Goal: Task Accomplishment & Management: Use online tool/utility

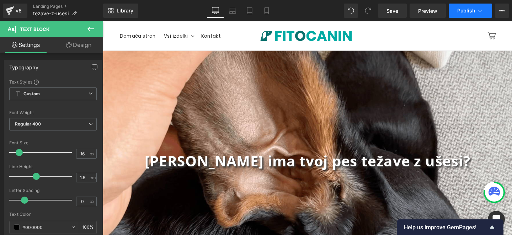
drag, startPoint x: 0, startPoint y: 0, endPoint x: 462, endPoint y: 15, distance: 462.4
click at [462, 15] on button "Publish" at bounding box center [469, 11] width 43 height 14
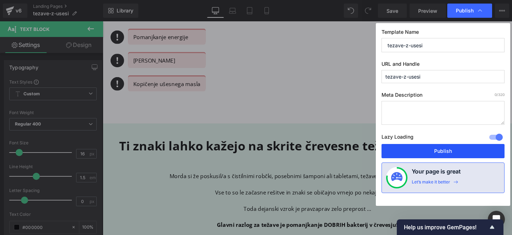
drag, startPoint x: 445, startPoint y: 147, endPoint x: 233, endPoint y: 152, distance: 212.1
click at [445, 147] on button "Publish" at bounding box center [442, 151] width 123 height 14
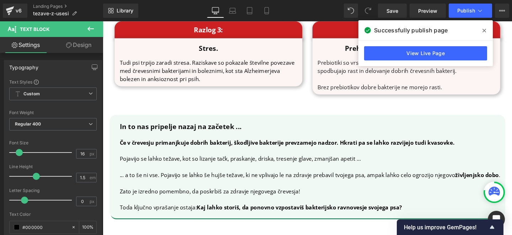
scroll to position [1495, 0]
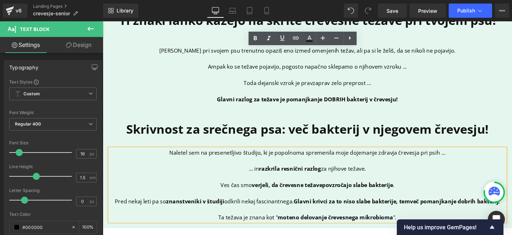
scroll to position [552, 0]
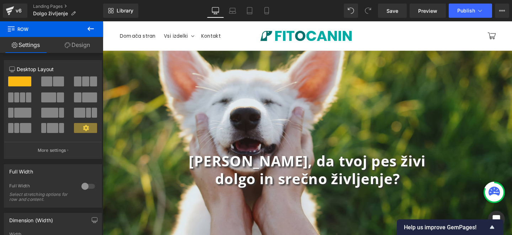
scroll to position [1019, 0]
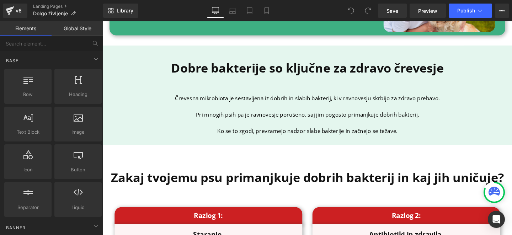
scroll to position [1066, 0]
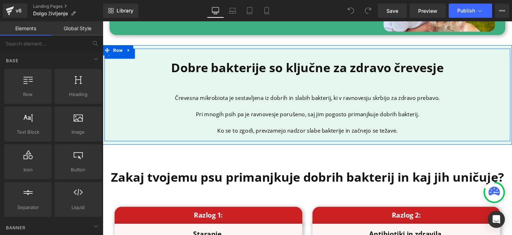
click at [274, 123] on p at bounding box center [318, 127] width 416 height 9
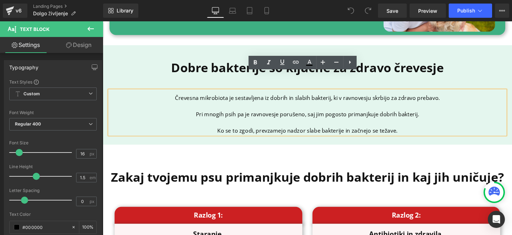
click at [290, 115] on p "Pri mnogih psih pa je ravnovesje porušeno, saj jim pogosto primanjkuje dobrih b…" at bounding box center [318, 119] width 416 height 9
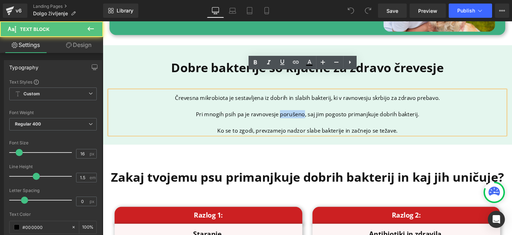
click at [290, 115] on p "Pri mnogih psih pa je ravnovesje porušeno, saj jim pogosto primanjkuje dobrih b…" at bounding box center [318, 119] width 416 height 9
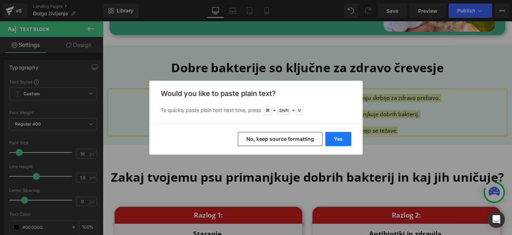
click at [330, 138] on button "Yes" at bounding box center [338, 139] width 26 height 14
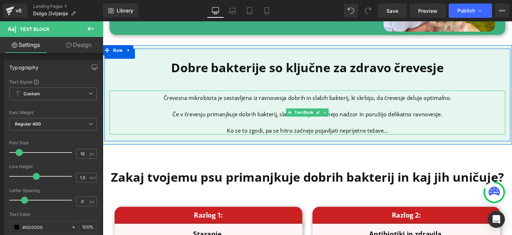
click at [404, 132] on p "Ko se to zgodi, pa se hitro začnejo pojavljati neprijetne težave…" at bounding box center [318, 136] width 416 height 9
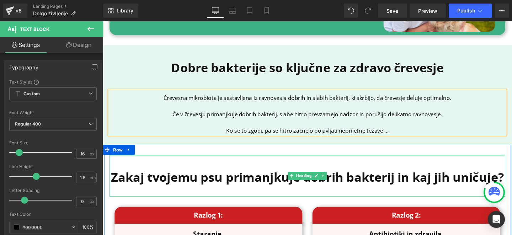
click at [294, 162] on div at bounding box center [318, 163] width 416 height 2
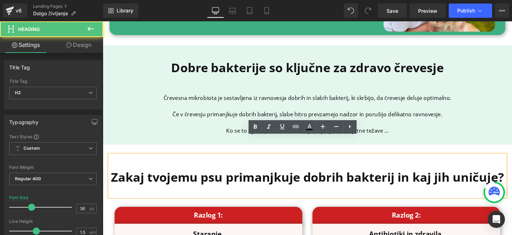
click at [181, 177] on b "Zakaj tvojemu psu primanjkuje dobrih bakterij in kaj jih uničuje?" at bounding box center [318, 185] width 412 height 17
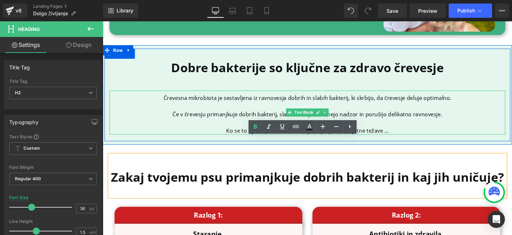
click at [185, 106] on p at bounding box center [318, 110] width 416 height 9
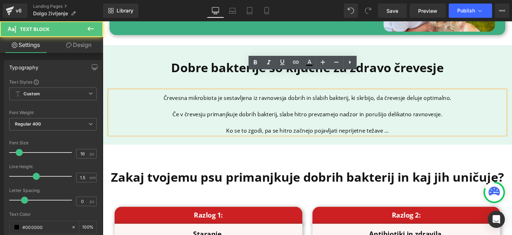
click at [165, 98] on p "Črevesna mikrobiota je sestavljena iz ravnovesja dobrih in slabih bakterij, ki …" at bounding box center [318, 102] width 416 height 9
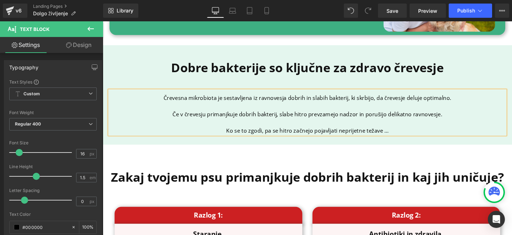
click at [442, 129] on div "Dobre bakterije so ključne za zdravo črevesje Heading Črevesna mikrobiota je se…" at bounding box center [318, 99] width 430 height 104
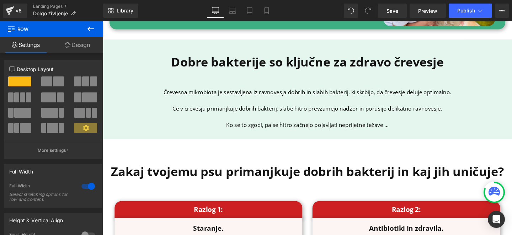
scroll to position [1073, 0]
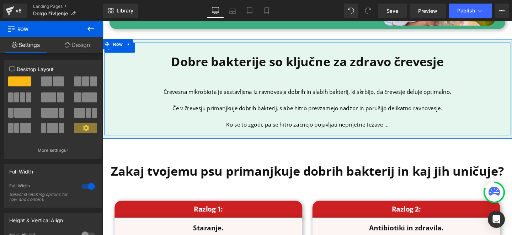
click at [333, 125] on p "Ko se to zgodi, pa se hitro začnejo pojavljati neprijetne težave ..." at bounding box center [318, 129] width 416 height 9
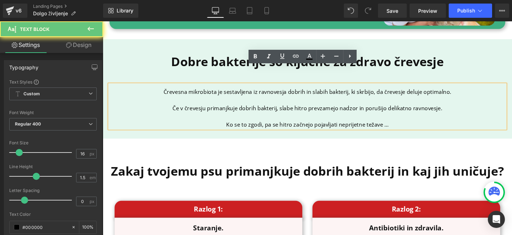
click at [399, 125] on p "Ko se to zgodi, pa se hitro začnejo pojavljati neprijetne težave ..." at bounding box center [318, 129] width 416 height 9
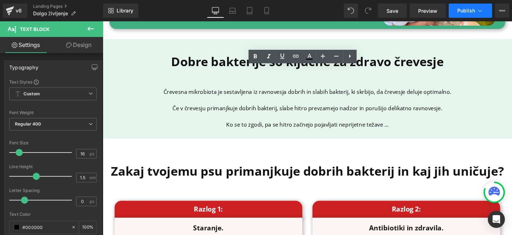
click at [465, 12] on span "Publish" at bounding box center [466, 11] width 18 height 6
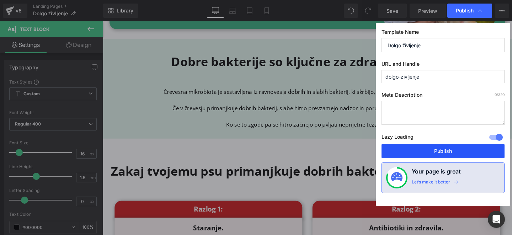
click at [441, 150] on button "Publish" at bounding box center [442, 151] width 123 height 14
